Goal: Information Seeking & Learning: Learn about a topic

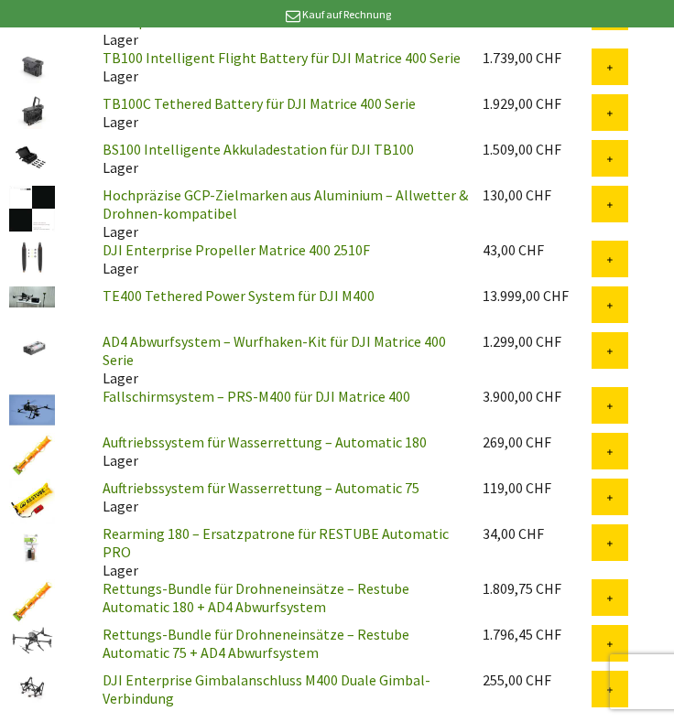
scroll to position [5611, 0]
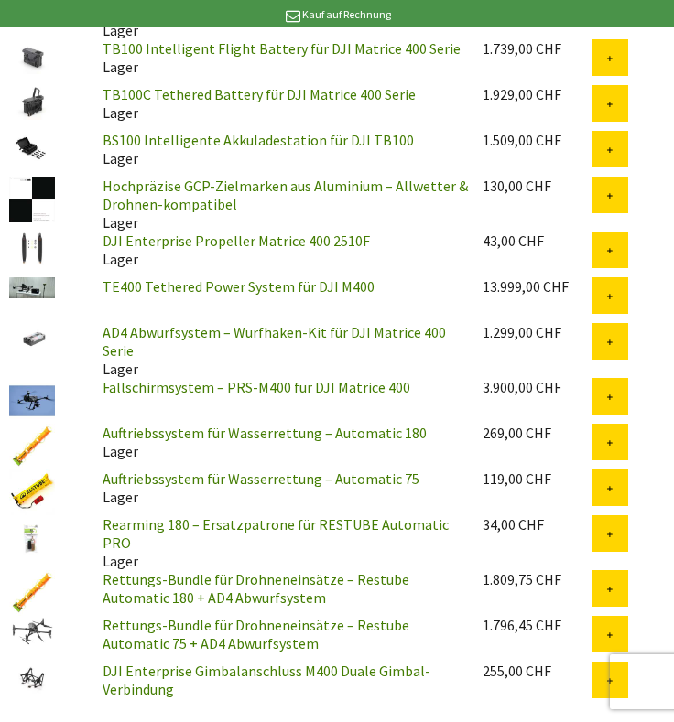
click at [319, 277] on link "TE400 Tethered Power System für DJI M400" at bounding box center [239, 286] width 272 height 18
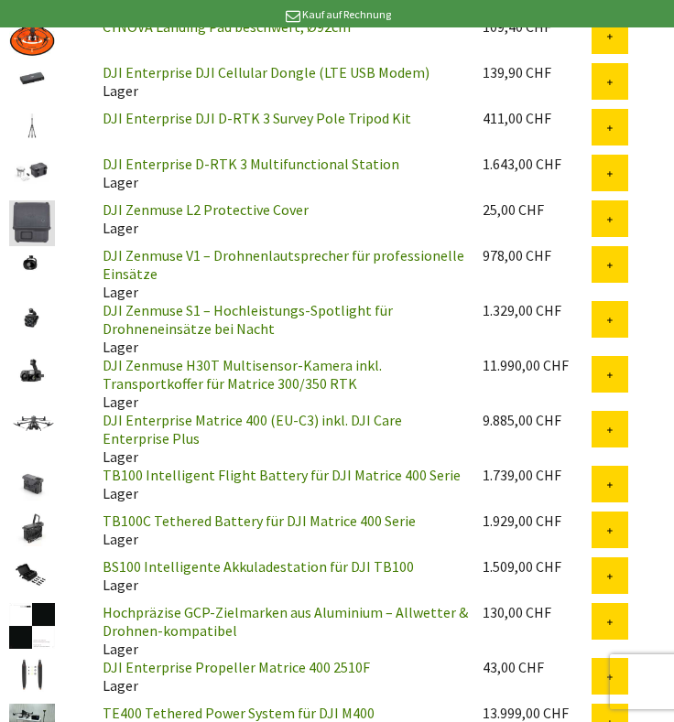
scroll to position [5182, 0]
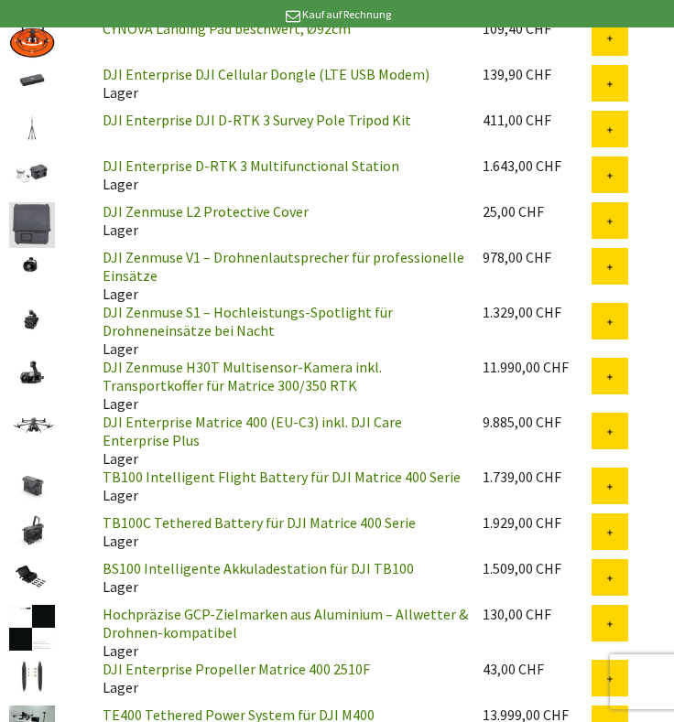
click at [416, 468] on link "TB100 Intelligent Flight Battery für DJI Matrice 400 Serie" at bounding box center [282, 477] width 358 height 18
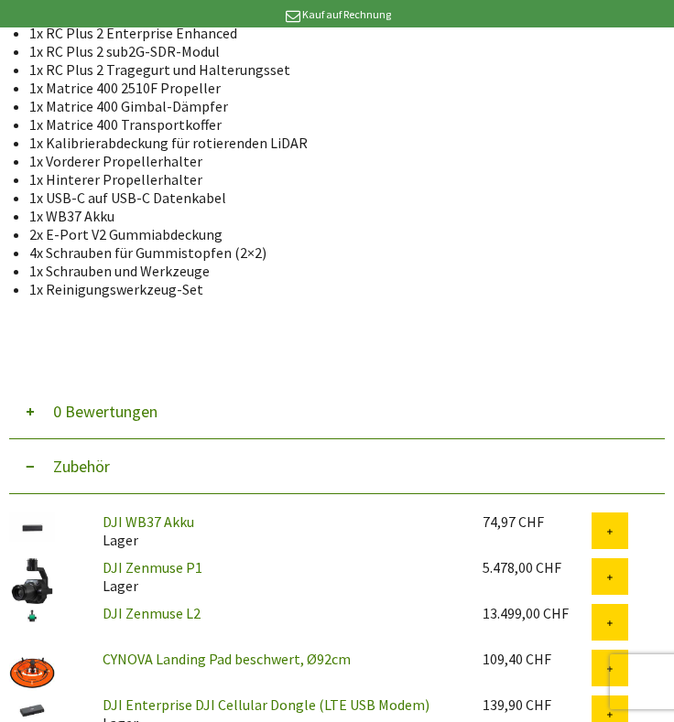
scroll to position [4547, 0]
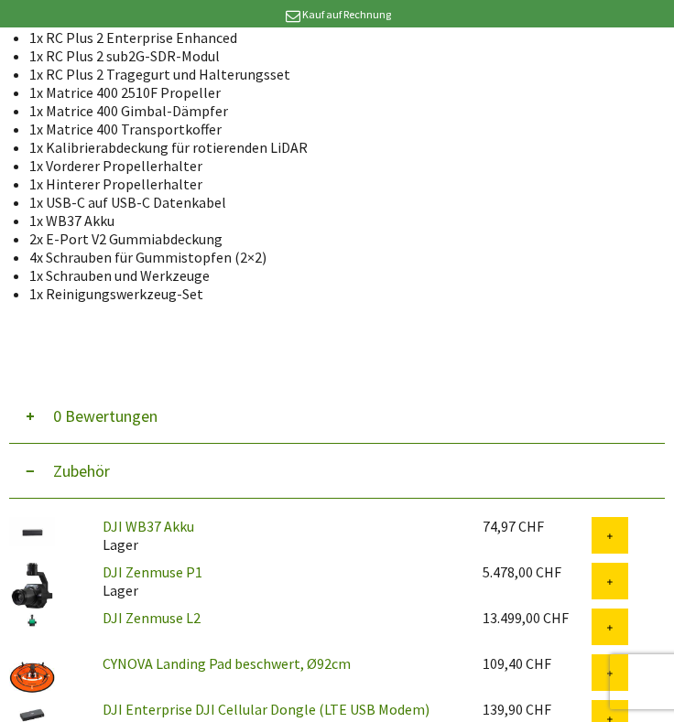
click at [126, 517] on link "DJI WB37 Akku" at bounding box center [149, 526] width 92 height 18
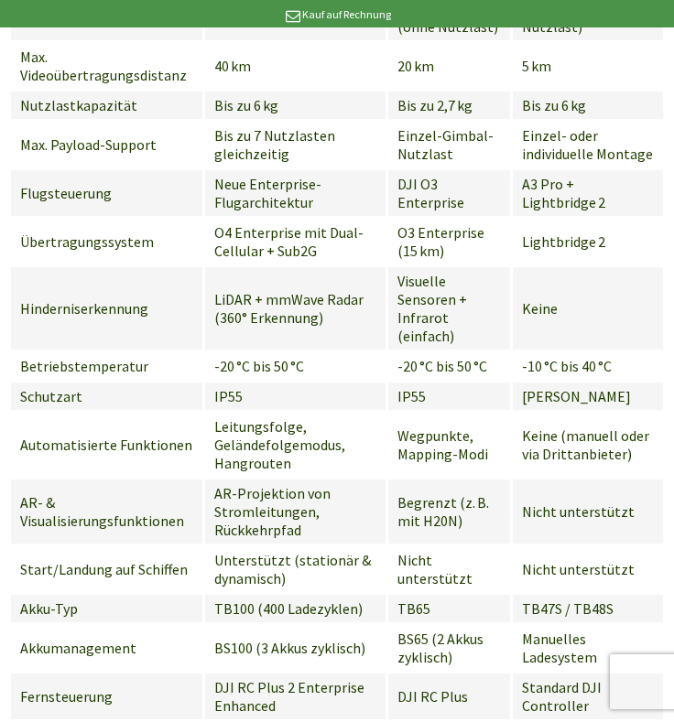
scroll to position [3559, 0]
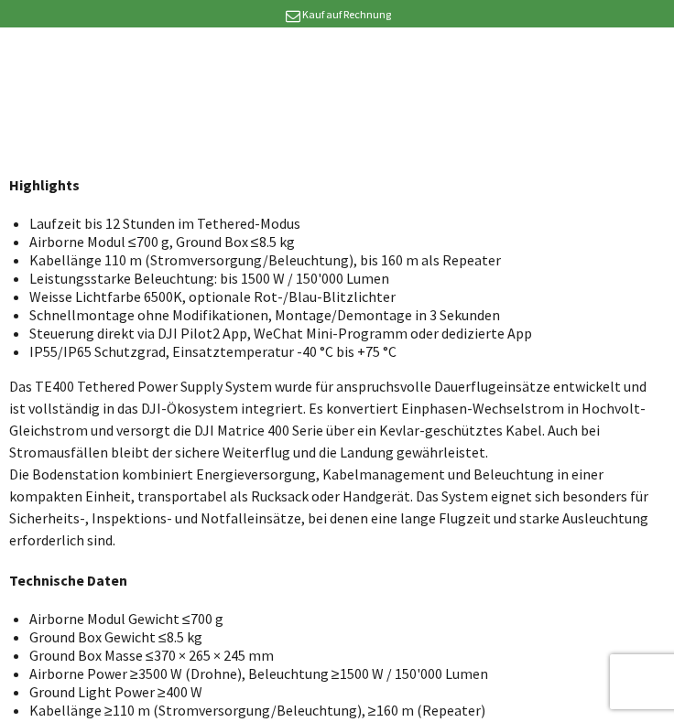
scroll to position [1105, 0]
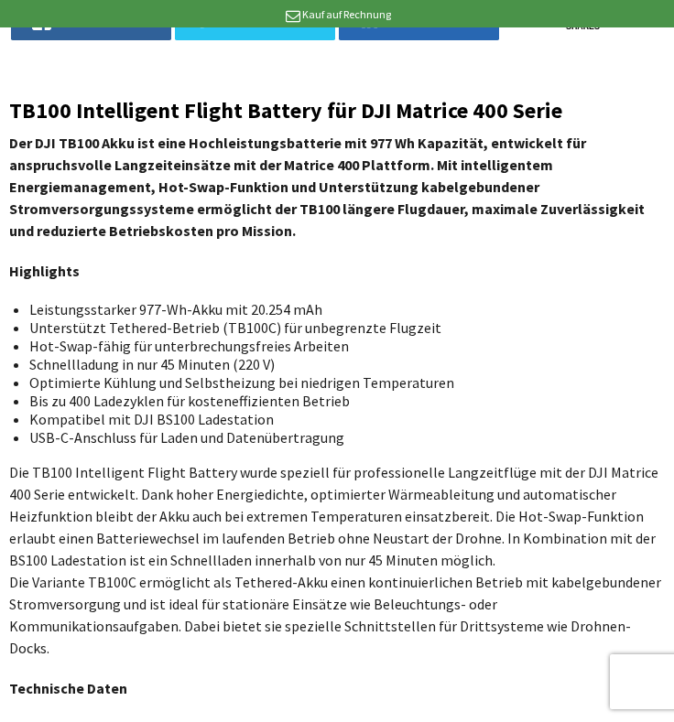
scroll to position [677, 0]
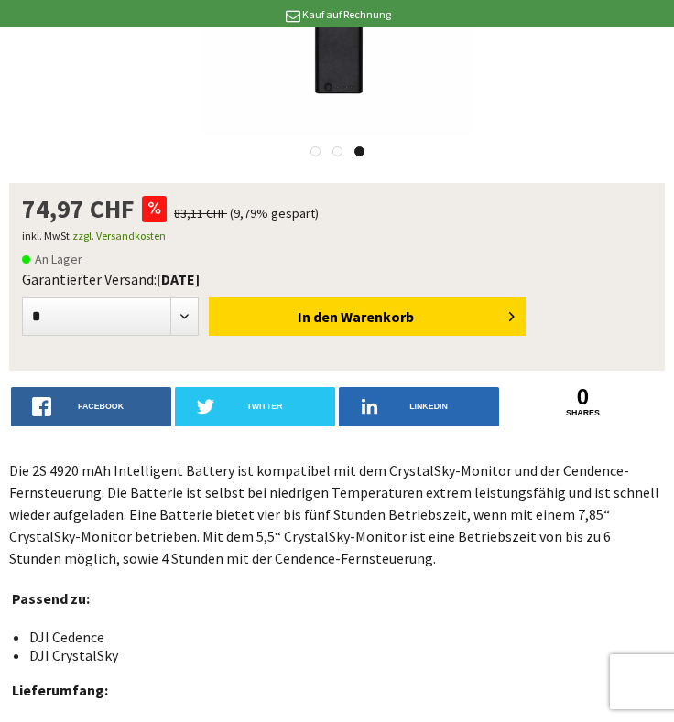
scroll to position [293, 0]
